Goal: Task Accomplishment & Management: Complete application form

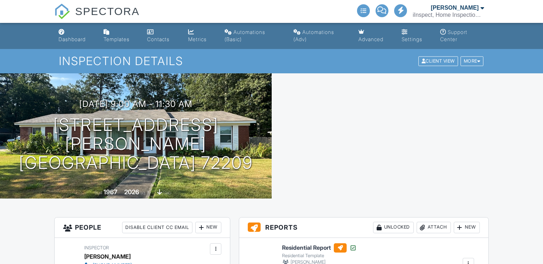
click at [160, 139] on h1 "5409 Dreher Ln Little Rock, AR 72209" at bounding box center [135, 143] width 249 height 56
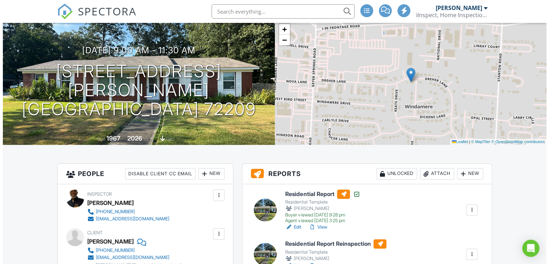
scroll to position [25, 0]
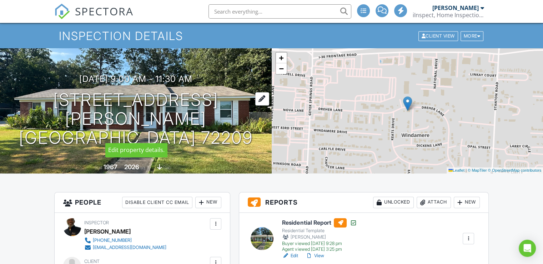
click at [255, 105] on div at bounding box center [262, 98] width 14 height 13
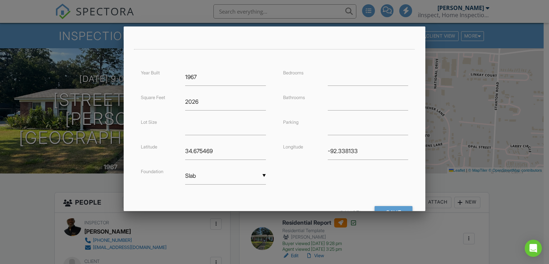
scroll to position [163, 0]
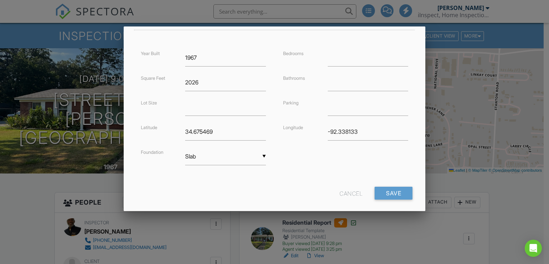
click at [339, 193] on div "Cancel" at bounding box center [350, 192] width 23 height 13
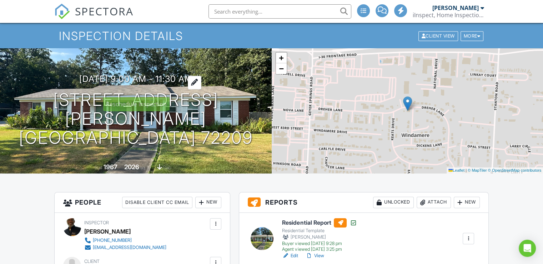
click at [172, 84] on h3 "08/05/2025 9:00 am - 11:30 am" at bounding box center [135, 79] width 113 height 10
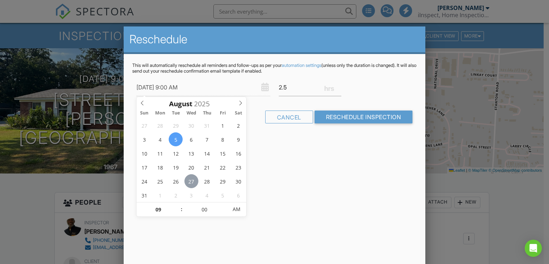
type input "08/27/2025 9:00 AM"
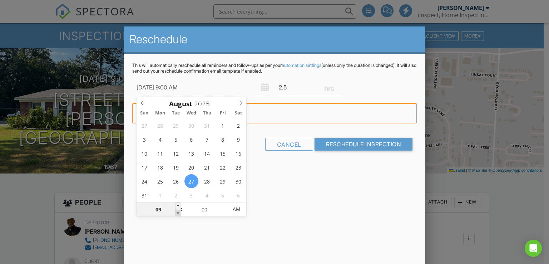
type input "08"
type input "08/27/2025 8:00 AM"
click at [177, 211] on span at bounding box center [177, 212] width 5 height 7
type input "07"
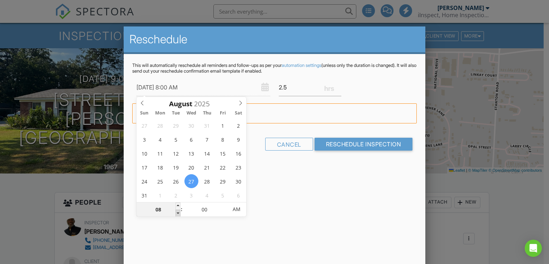
type input "08/27/2025 7:00 AM"
click at [177, 211] on span at bounding box center [177, 212] width 5 height 7
type input "06"
type input "08/27/2025 6:00 AM"
type input "05"
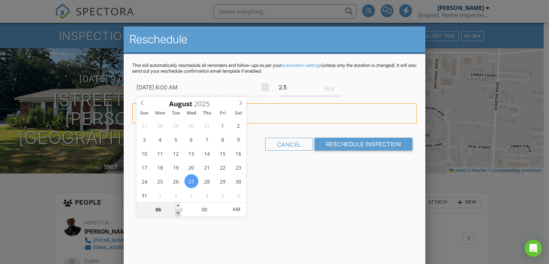
type input "08/27/2025 5:00 AM"
click at [177, 211] on span at bounding box center [177, 212] width 5 height 7
type input "04"
type input "08/27/2025 4:00 AM"
click at [177, 211] on span at bounding box center [177, 212] width 5 height 7
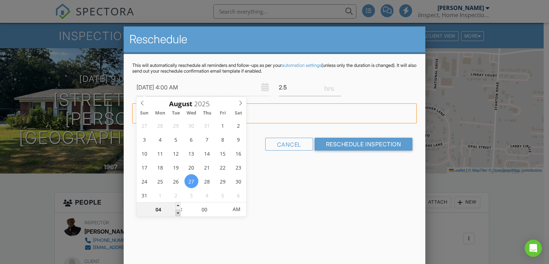
type input "03"
type input "08/27/2025 3:00 AM"
click at [177, 211] on span at bounding box center [177, 212] width 5 height 7
type input "02"
type input "08/27/2025 2:00 AM"
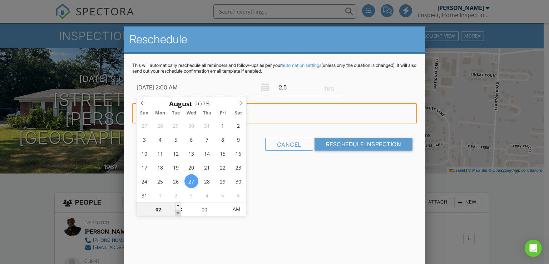
click at [177, 211] on span at bounding box center [177, 212] width 5 height 7
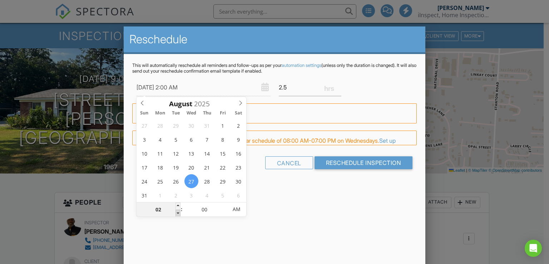
type input "01"
type input "08/27/2025 1:00 AM"
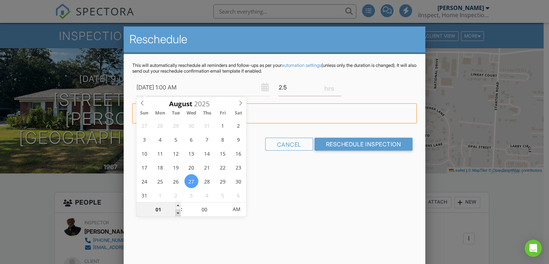
click at [177, 211] on span at bounding box center [177, 212] width 5 height 7
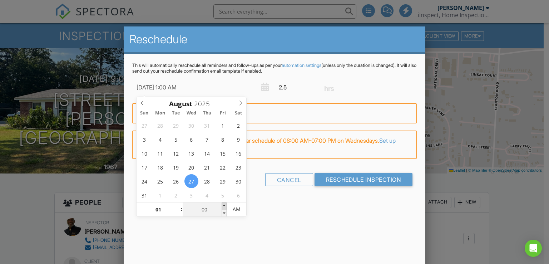
type input "05"
type input "08/27/2025 1:05 AM"
click at [222, 204] on span at bounding box center [223, 205] width 5 height 7
type input "10"
type input "08/27/2025 1:10 AM"
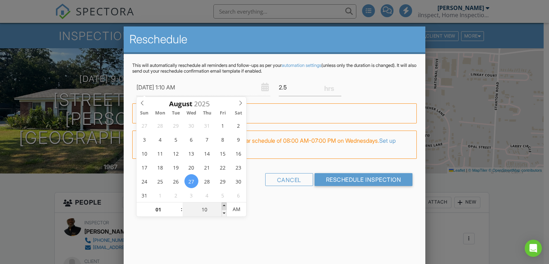
click at [222, 204] on span at bounding box center [223, 205] width 5 height 7
type input "15"
type input "08/27/2025 1:15 AM"
click at [222, 204] on span at bounding box center [223, 205] width 5 height 7
type input "20"
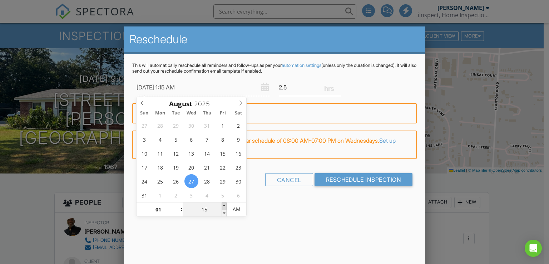
type input "08/27/2025 1:20 AM"
click at [222, 204] on span at bounding box center [223, 205] width 5 height 7
type input "25"
type input "08/27/2025 1:25 AM"
click at [222, 204] on span at bounding box center [223, 205] width 5 height 7
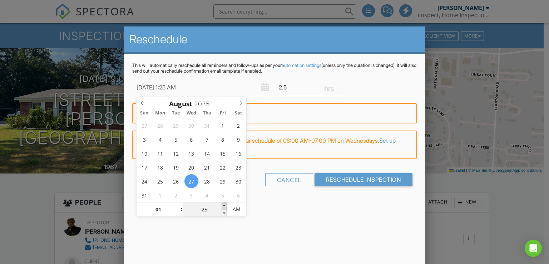
type input "30"
type input "08/27/2025 1:30 AM"
click at [222, 204] on span at bounding box center [223, 205] width 5 height 7
type input "35"
type input "08/27/2025 1:35 AM"
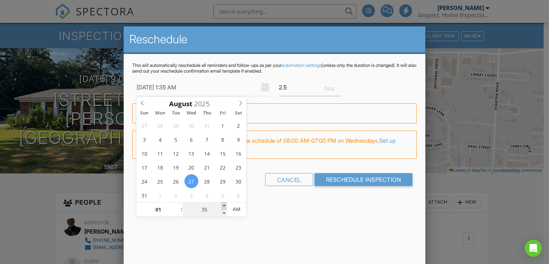
click at [222, 204] on span at bounding box center [223, 205] width 5 height 7
type input "40"
type input "08/27/2025 1:40 AM"
click at [222, 204] on span at bounding box center [223, 205] width 5 height 7
type input "45"
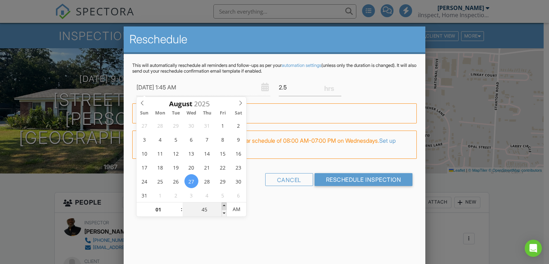
click at [222, 204] on span at bounding box center [223, 205] width 5 height 7
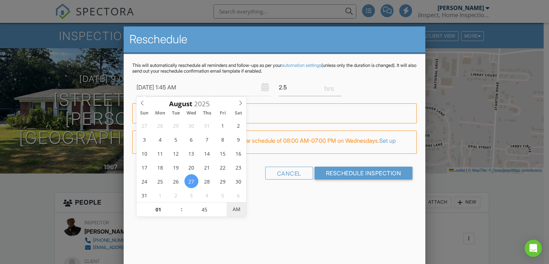
type input "08/27/2025 1:45 PM"
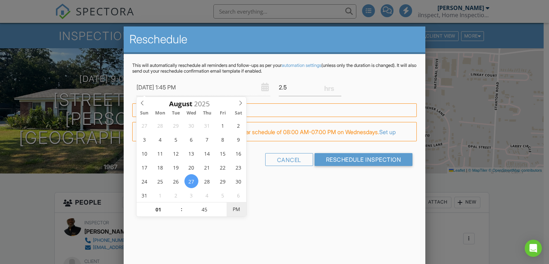
click at [236, 209] on span "PM" at bounding box center [236, 209] width 20 height 14
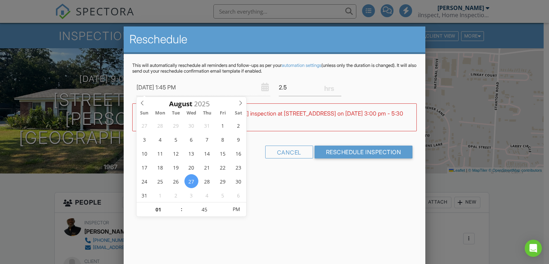
click at [289, 214] on div "Reschedule This will automatically reschedule all reminders and follow-ups as p…" at bounding box center [275, 151] width 302 height 250
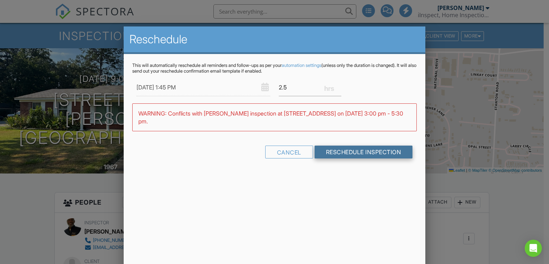
click at [342, 152] on input "Reschedule Inspection" at bounding box center [363, 151] width 98 height 13
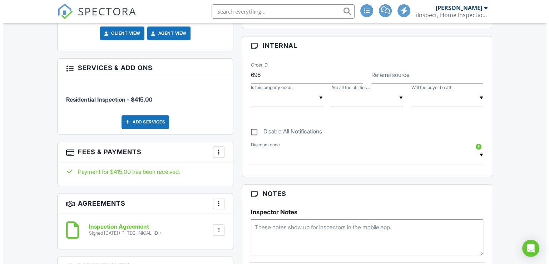
scroll to position [492, 0]
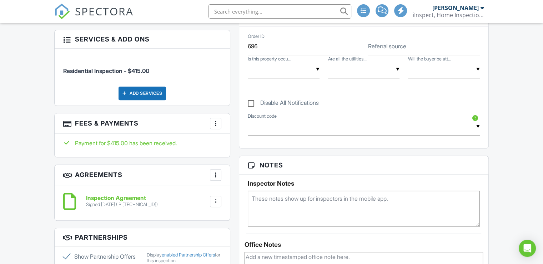
click at [134, 93] on div "Add Services" at bounding box center [142, 93] width 47 height 14
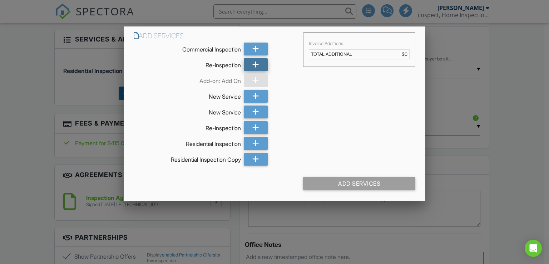
click at [251, 65] on div at bounding box center [256, 64] width 24 height 13
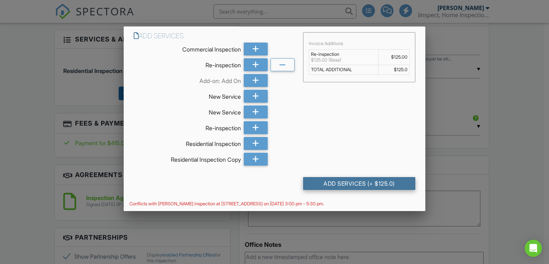
click at [333, 182] on div "Add Services (+ $125.0)" at bounding box center [359, 183] width 112 height 13
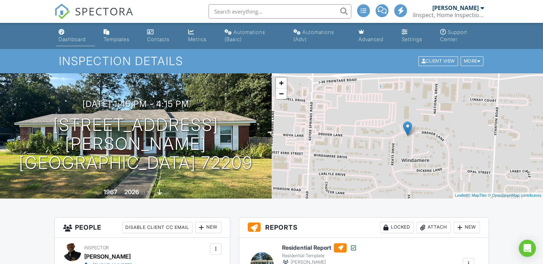
click at [80, 35] on link "Dashboard" at bounding box center [75, 36] width 39 height 20
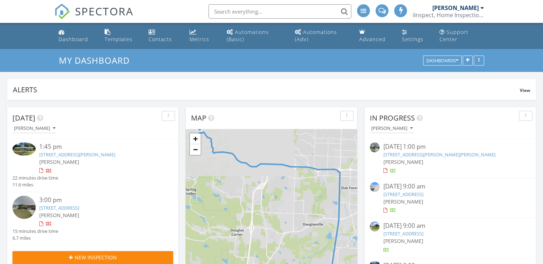
scroll to position [3, 4]
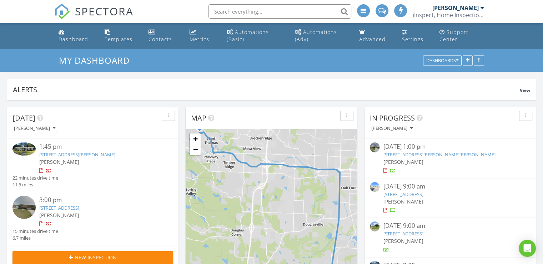
click at [121, 252] on button "New Inspection" at bounding box center [92, 257] width 161 height 13
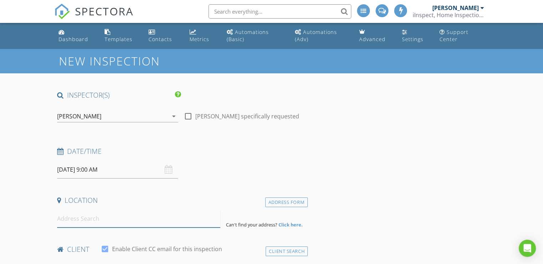
click at [104, 220] on input at bounding box center [138, 218] width 163 height 17
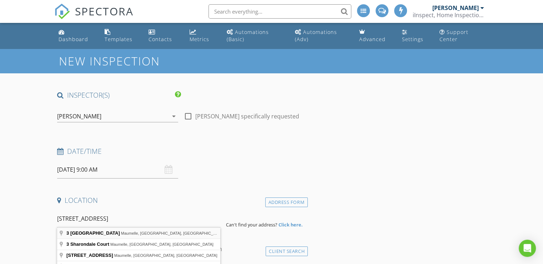
type input "3 [GEOGRAPHIC_DATA], [GEOGRAPHIC_DATA], [GEOGRAPHIC_DATA], [GEOGRAPHIC_DATA]"
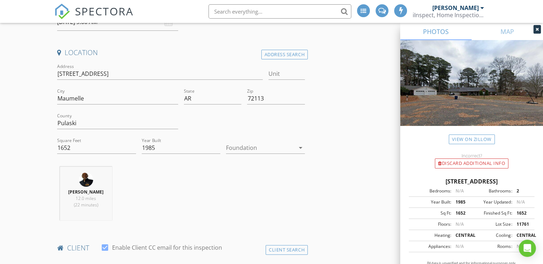
scroll to position [162, 0]
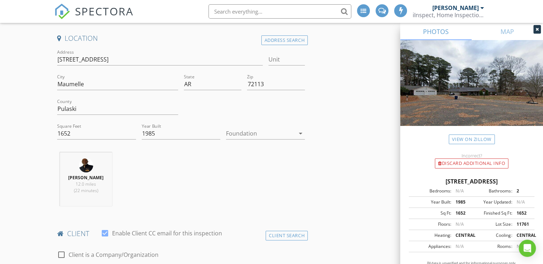
click at [299, 134] on icon "arrow_drop_down" at bounding box center [300, 133] width 9 height 9
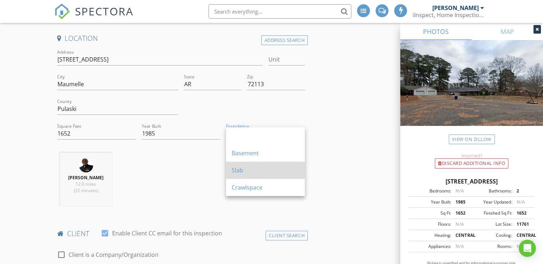
click at [269, 168] on div "Slab" at bounding box center [265, 170] width 67 height 9
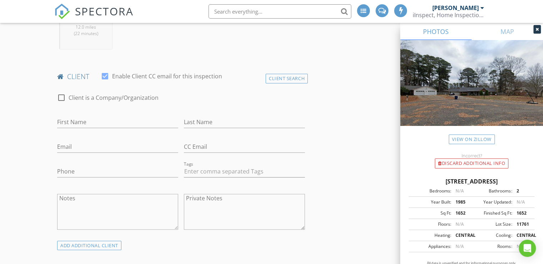
scroll to position [381, 0]
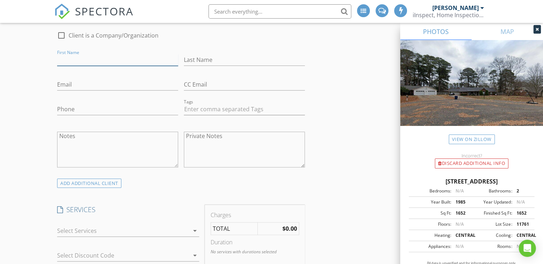
click at [131, 60] on input "First Name" at bounding box center [117, 60] width 121 height 12
drag, startPoint x: 131, startPoint y: 60, endPoint x: 127, endPoint y: 52, distance: 9.3
click at [127, 52] on div "First Name" at bounding box center [117, 61] width 121 height 23
type input "Jeremy"
type input "Beavers"
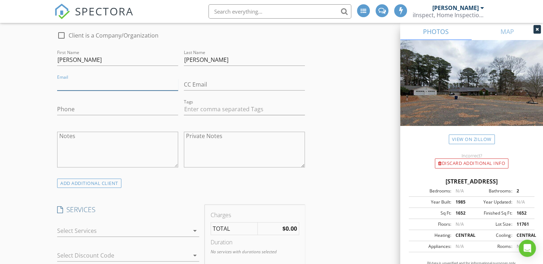
click at [99, 80] on input "Email" at bounding box center [117, 85] width 121 height 12
click at [99, 80] on input "beaversjeremy2@" at bounding box center [117, 85] width 121 height 12
click at [106, 86] on input "beaversjeremy2@" at bounding box center [117, 85] width 121 height 12
type input "beaversjeremy2@gmail.com"
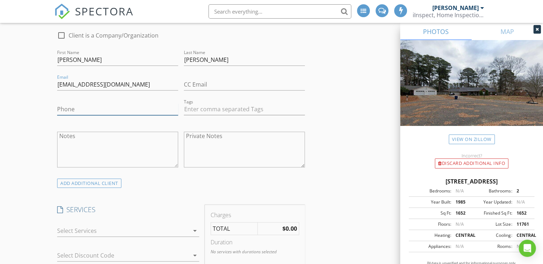
click at [96, 107] on input "Phone" at bounding box center [117, 109] width 121 height 12
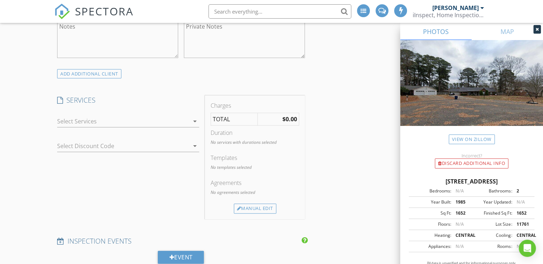
scroll to position [504, 0]
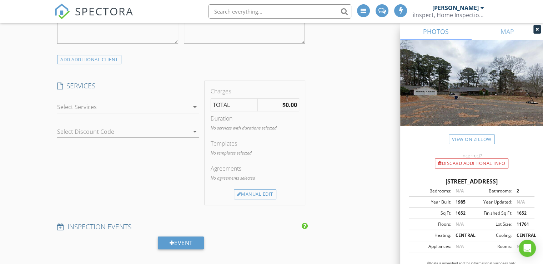
type input "[PHONE_NUMBER]"
click at [161, 105] on div at bounding box center [123, 106] width 132 height 11
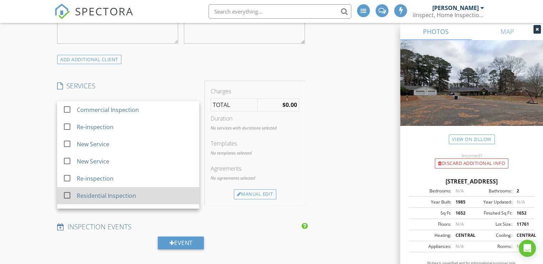
click at [117, 199] on div "Residential Inspection" at bounding box center [135, 195] width 117 height 14
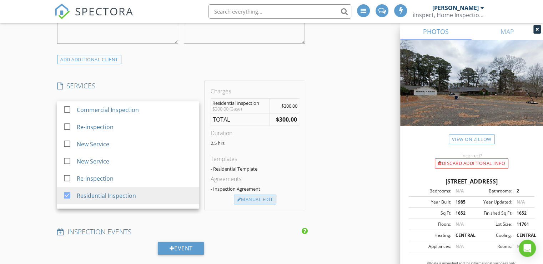
click at [251, 199] on div "Manual Edit" at bounding box center [255, 199] width 42 height 10
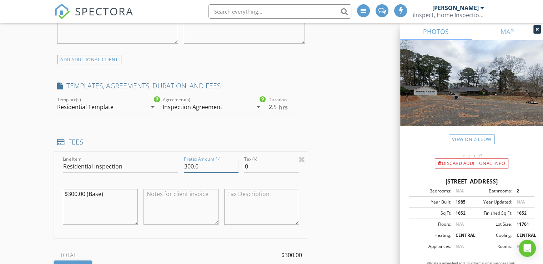
click at [192, 166] on input "300.0" at bounding box center [211, 166] width 55 height 12
type input "385.0"
drag, startPoint x: 335, startPoint y: 194, endPoint x: 330, endPoint y: 191, distance: 5.9
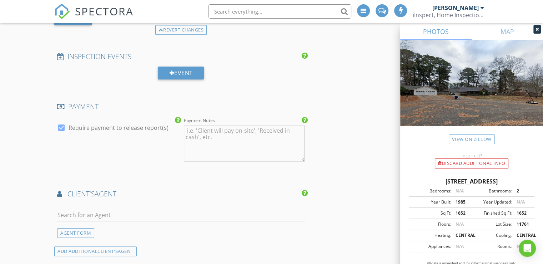
scroll to position [781, 0]
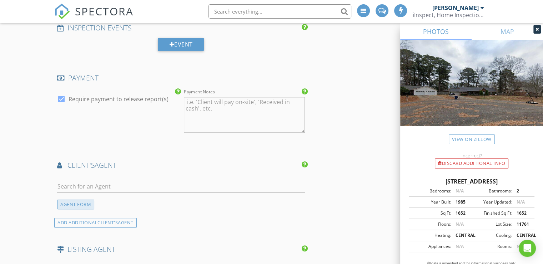
click at [83, 201] on div "AGENT FORM" at bounding box center [75, 204] width 37 height 10
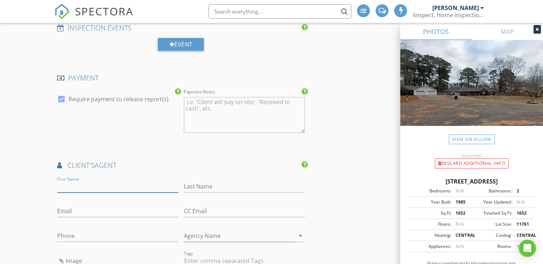
click at [79, 183] on input "First Name" at bounding box center [117, 186] width 121 height 12
type input "KC"
type input "Rose"
click at [66, 214] on input "Email" at bounding box center [117, 211] width 121 height 12
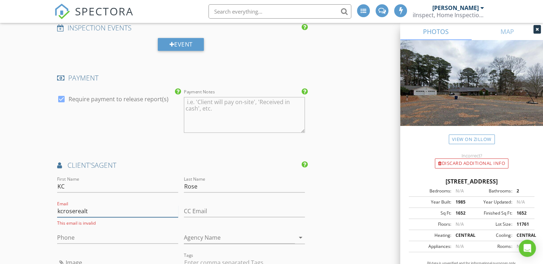
click at [95, 211] on input "kcroserealt" at bounding box center [117, 211] width 121 height 12
type input "[EMAIL_ADDRESS][DOMAIN_NAME]"
click at [83, 235] on input "Phone" at bounding box center [117, 236] width 121 height 12
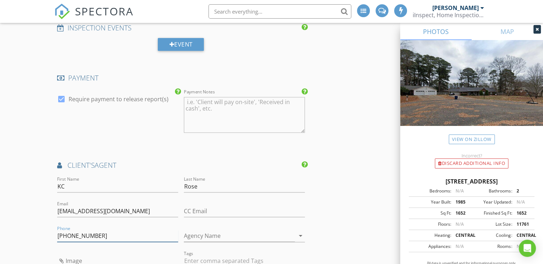
type input "[PHONE_NUMBER]"
click at [208, 234] on input "Agency Name" at bounding box center [239, 236] width 111 height 12
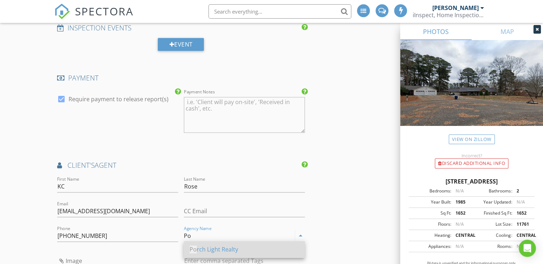
click at [210, 248] on div "Po rch Light Realty" at bounding box center [245, 249] width 110 height 9
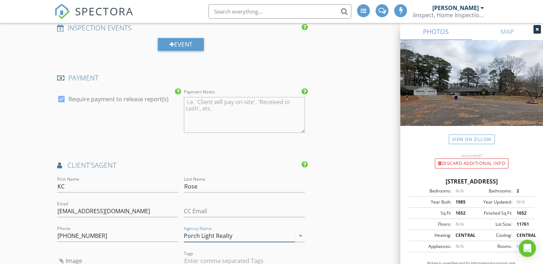
type input "Porch Light Realty"
click at [350, 215] on div "INSPECTOR(S) check_box Christopher Perry PRIMARY check_box_outline_blank Boyce …" at bounding box center [271, 71] width 435 height 1522
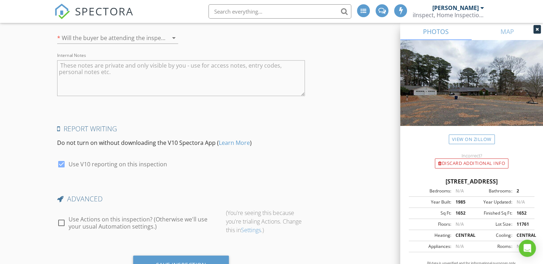
scroll to position [1363, 0]
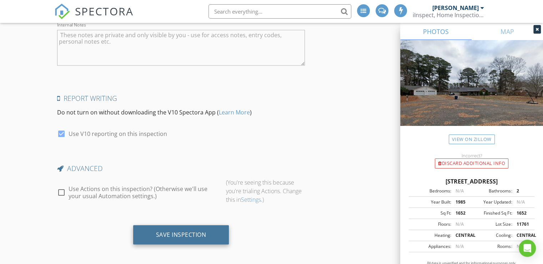
click at [160, 233] on div "Save Inspection" at bounding box center [181, 234] width 50 height 7
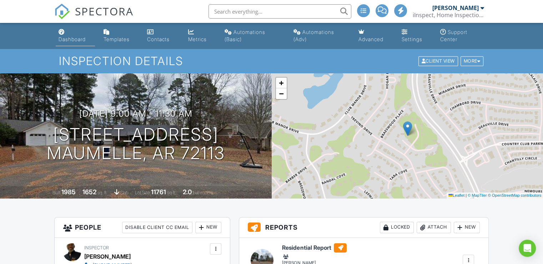
click at [69, 37] on div "Dashboard" at bounding box center [72, 39] width 27 height 6
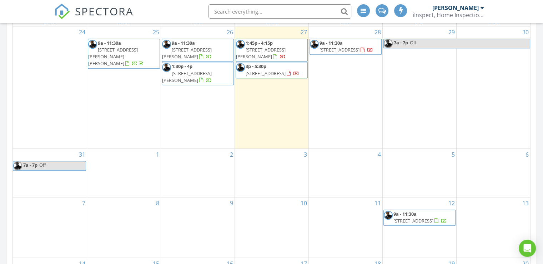
scroll to position [354, 0]
